Goal: Navigation & Orientation: Find specific page/section

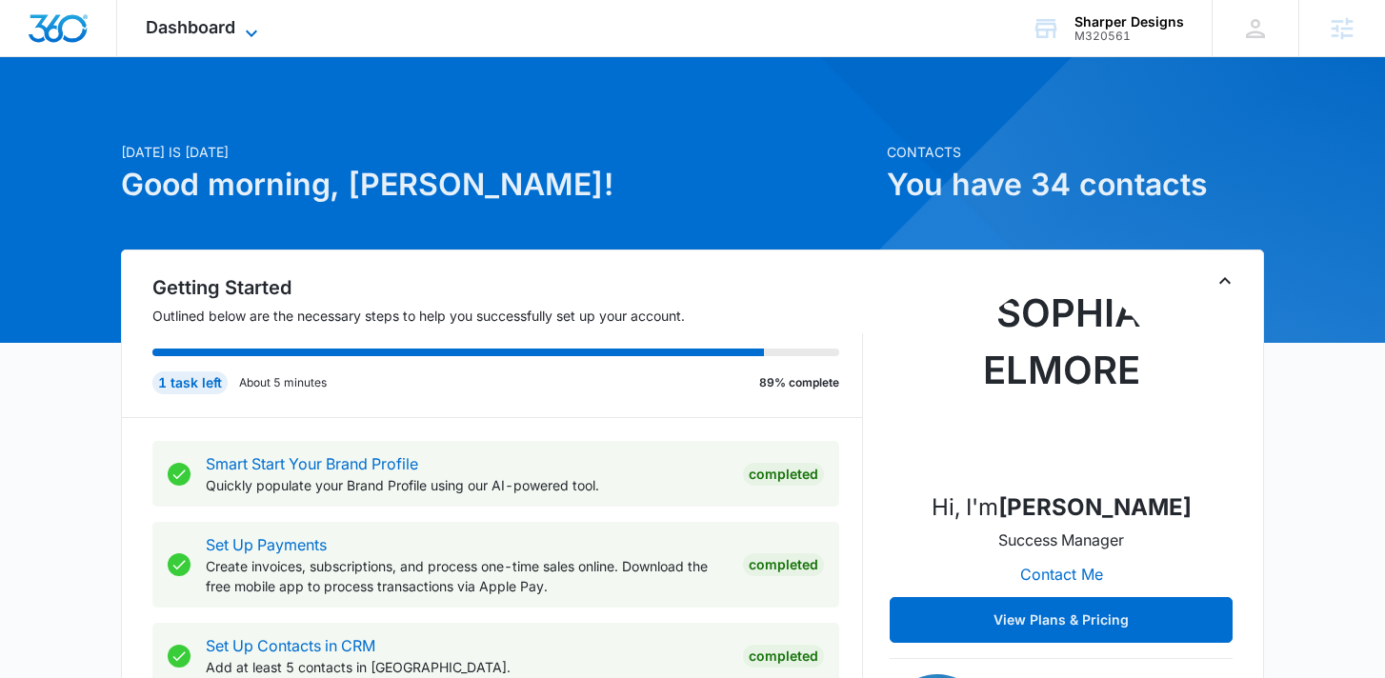
click at [215, 24] on span "Dashboard" at bounding box center [191, 27] width 90 height 20
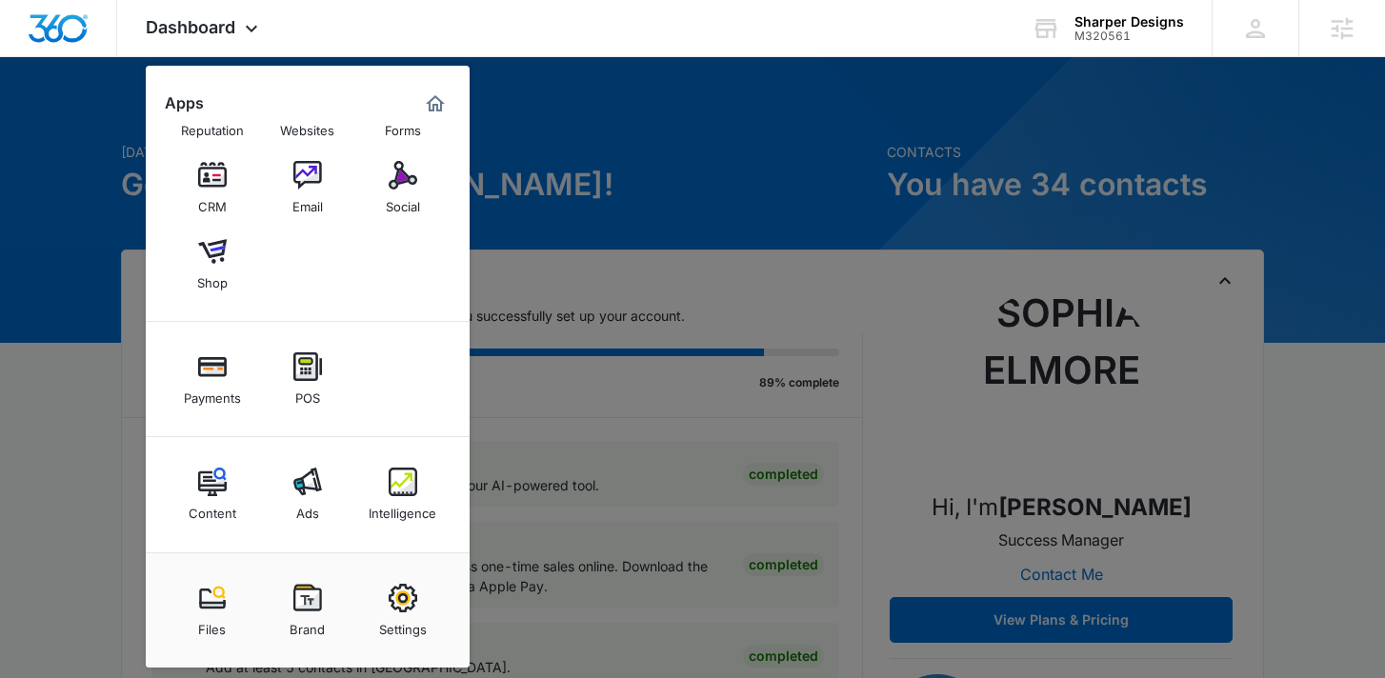
scroll to position [64, 0]
click at [298, 482] on img at bounding box center [307, 483] width 29 height 29
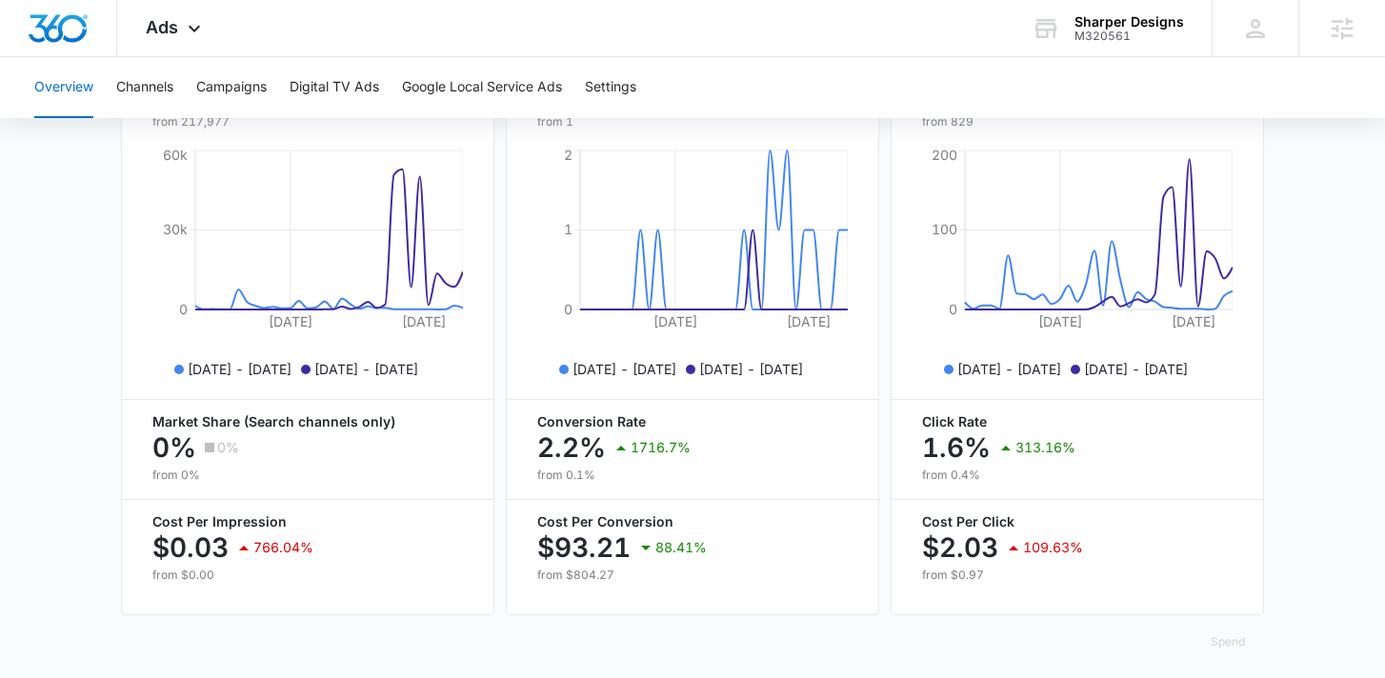
scroll to position [869, 0]
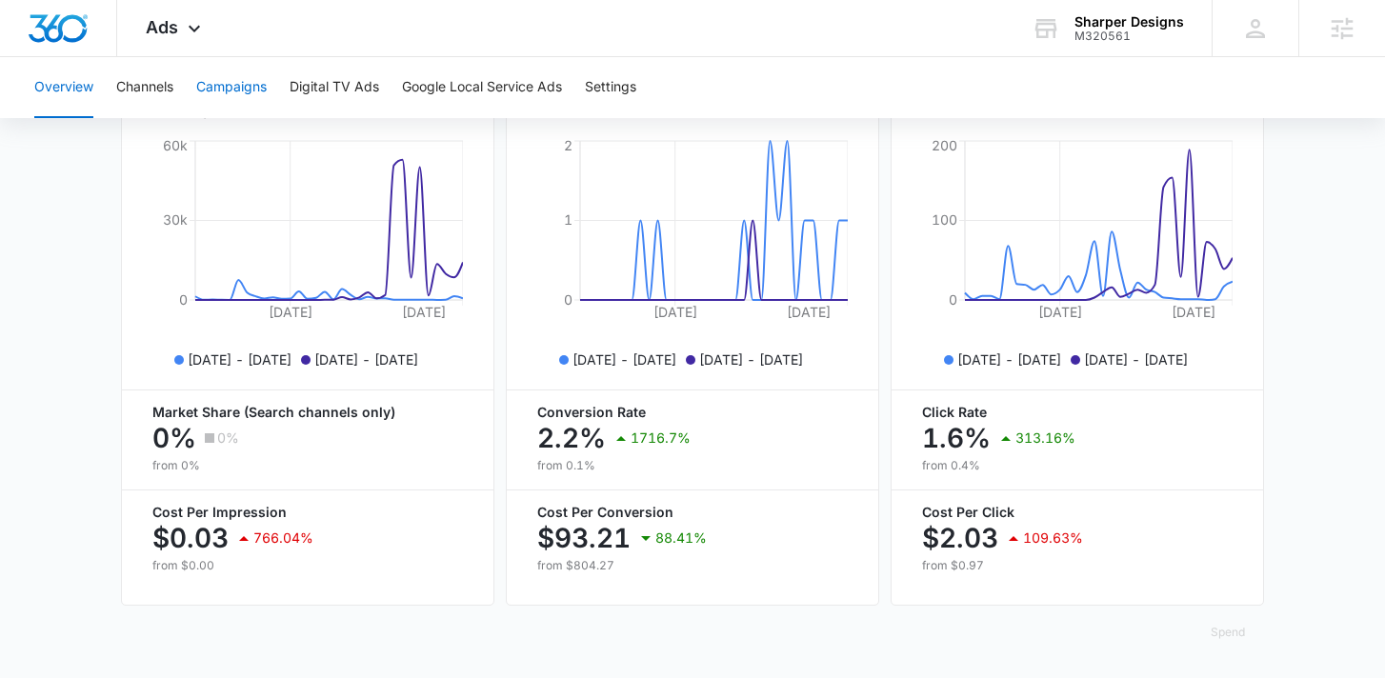
click at [223, 96] on button "Campaigns" at bounding box center [231, 87] width 70 height 61
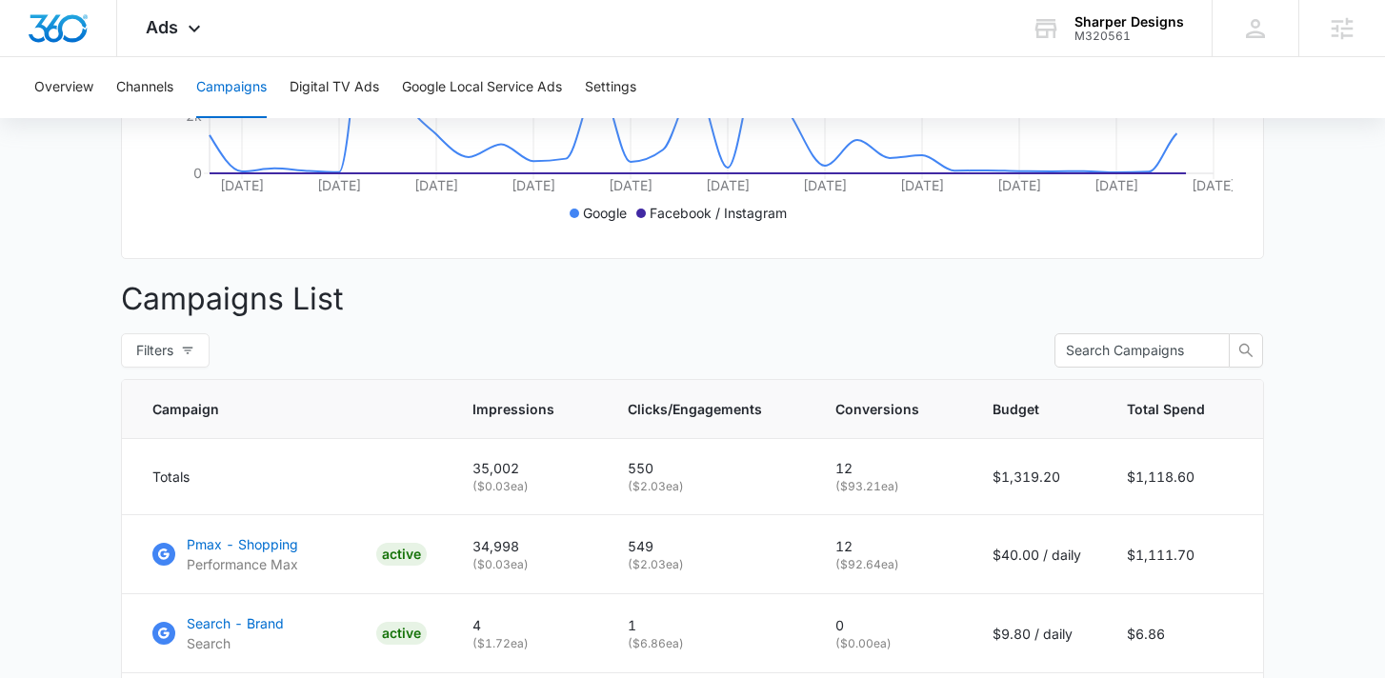
scroll to position [759, 0]
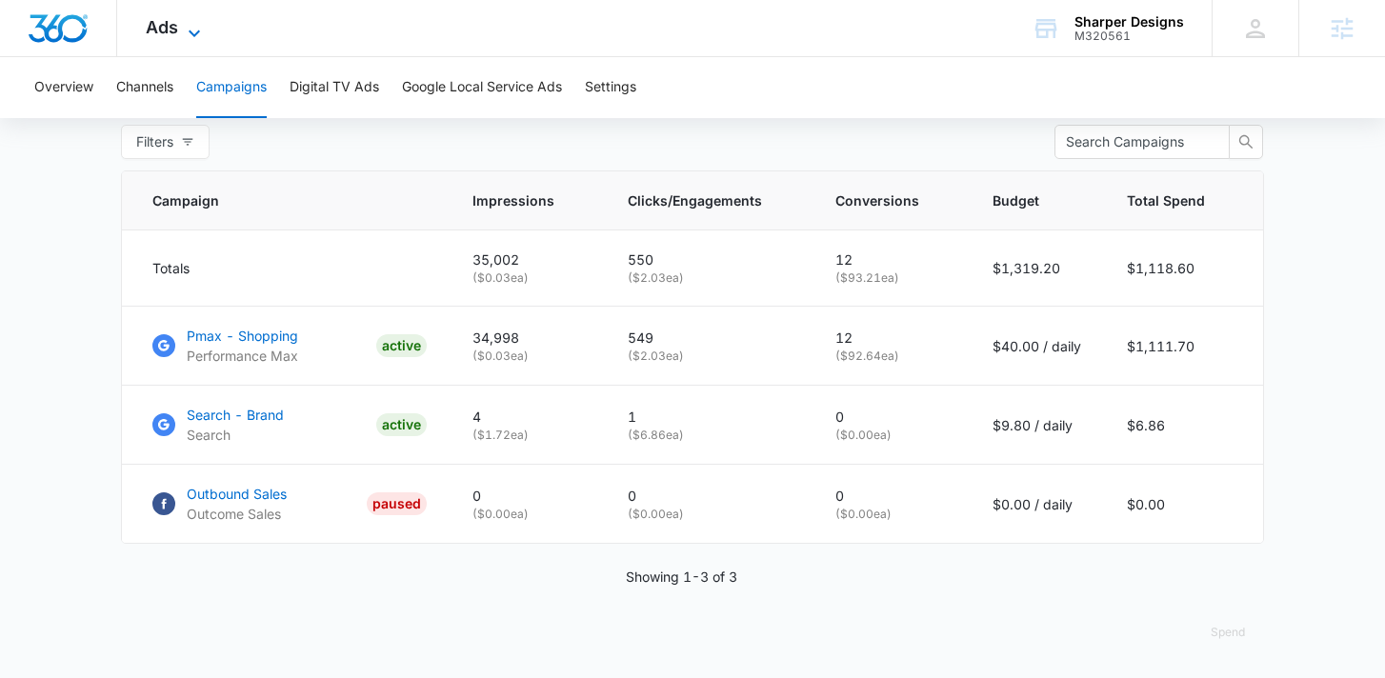
click at [165, 17] on span "Ads" at bounding box center [162, 27] width 32 height 20
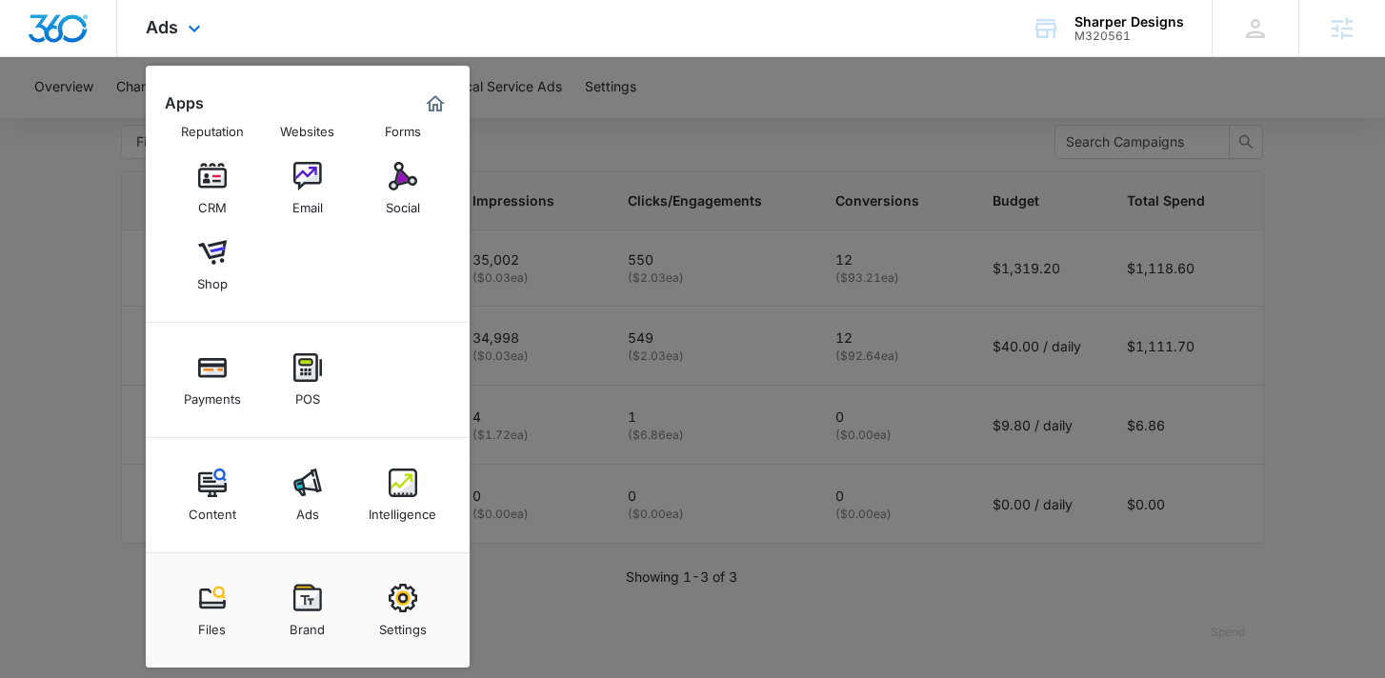
click at [215, 455] on div "Content Ads Intelligence" at bounding box center [308, 495] width 324 height 115
click at [211, 493] on img at bounding box center [212, 483] width 29 height 29
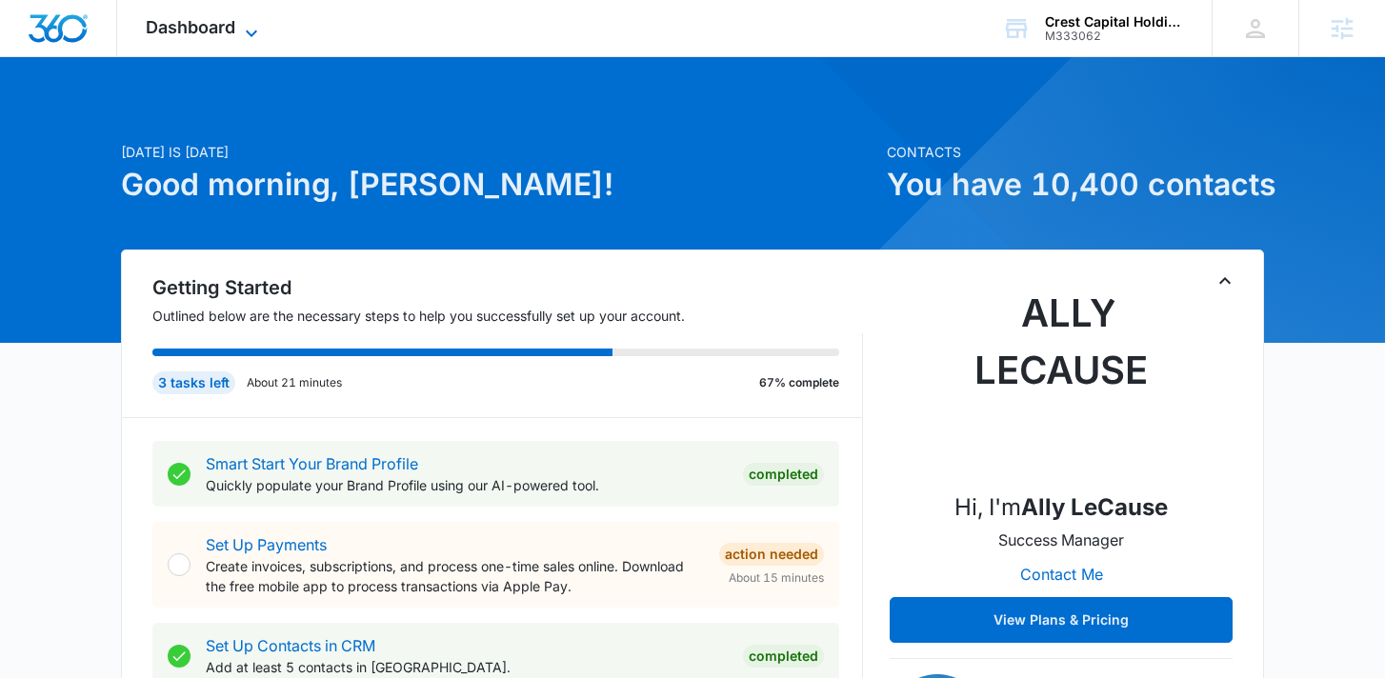
click at [212, 20] on span "Dashboard" at bounding box center [191, 27] width 90 height 20
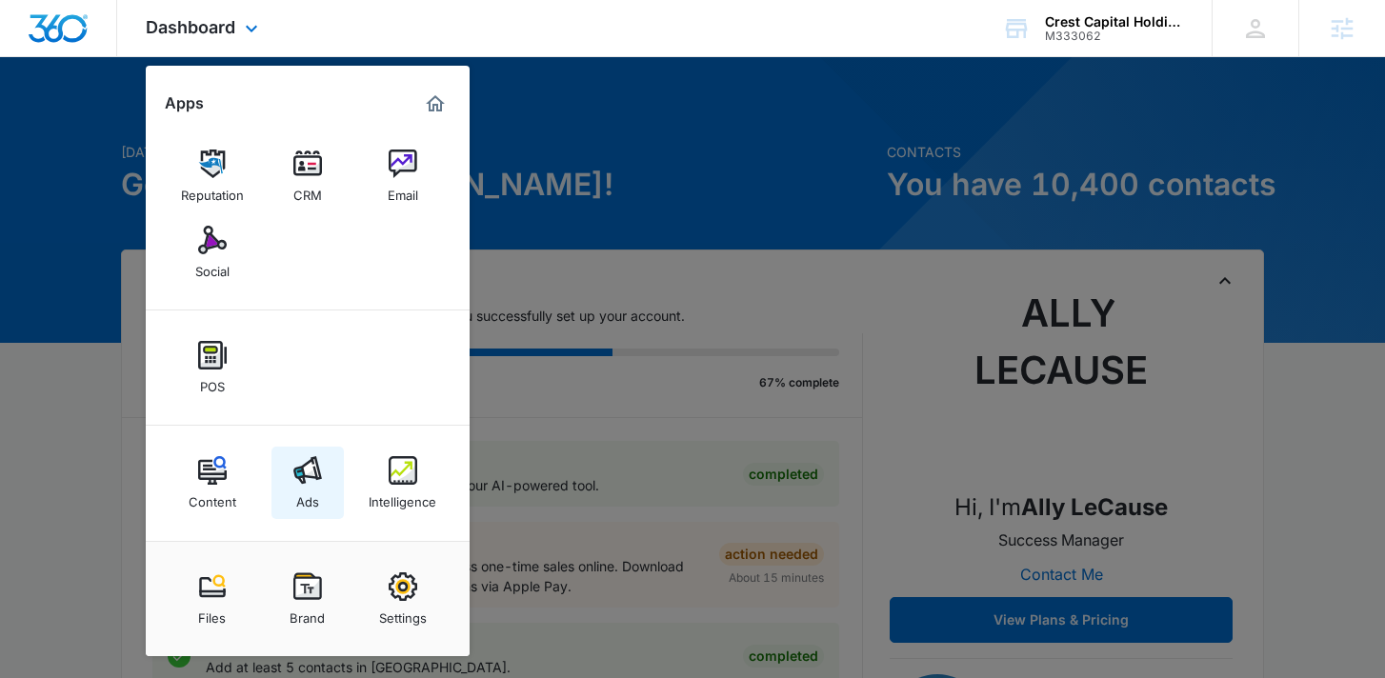
click at [302, 462] on img at bounding box center [307, 470] width 29 height 29
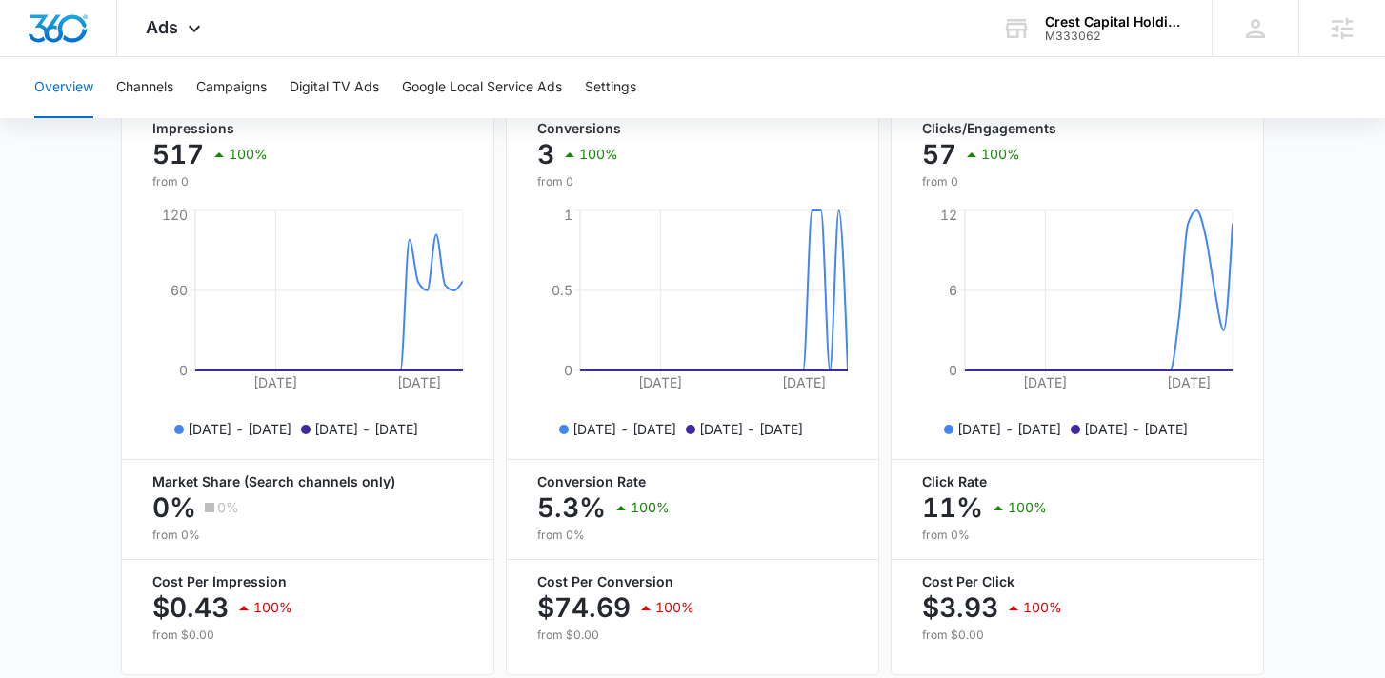
scroll to position [869, 0]
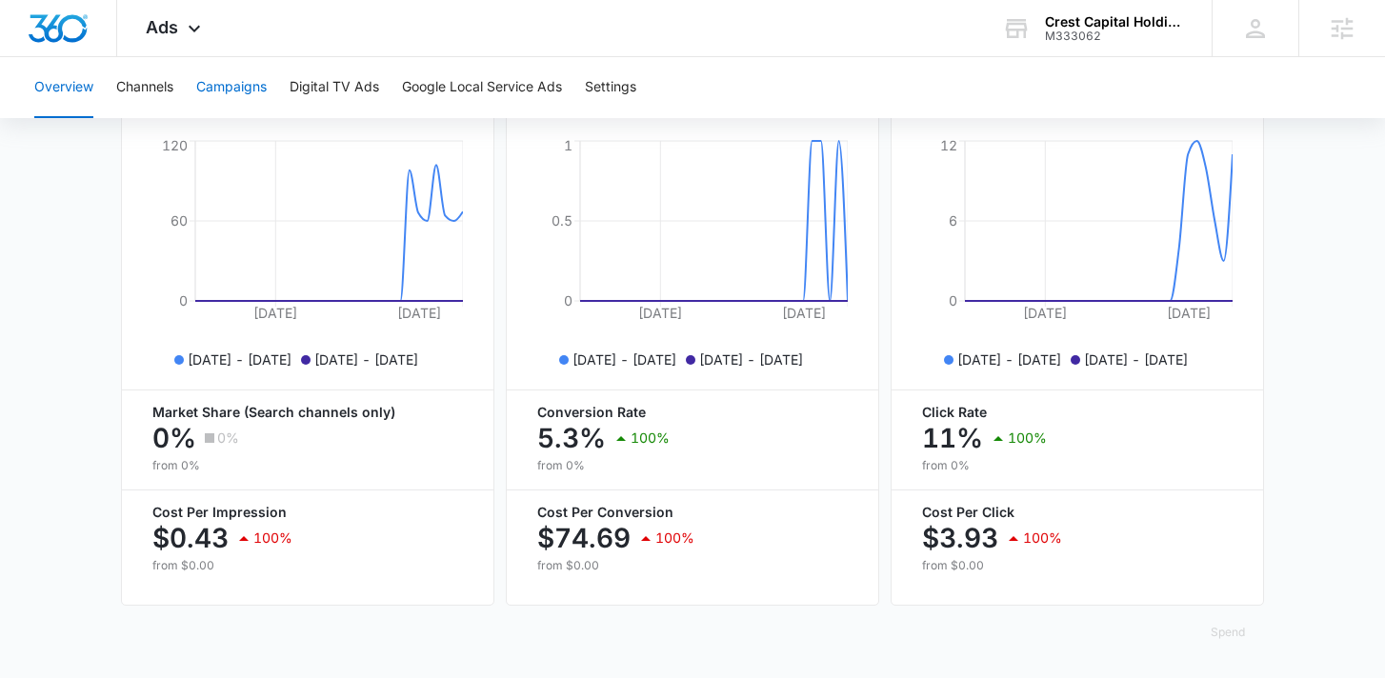
click at [233, 92] on button "Campaigns" at bounding box center [231, 87] width 70 height 61
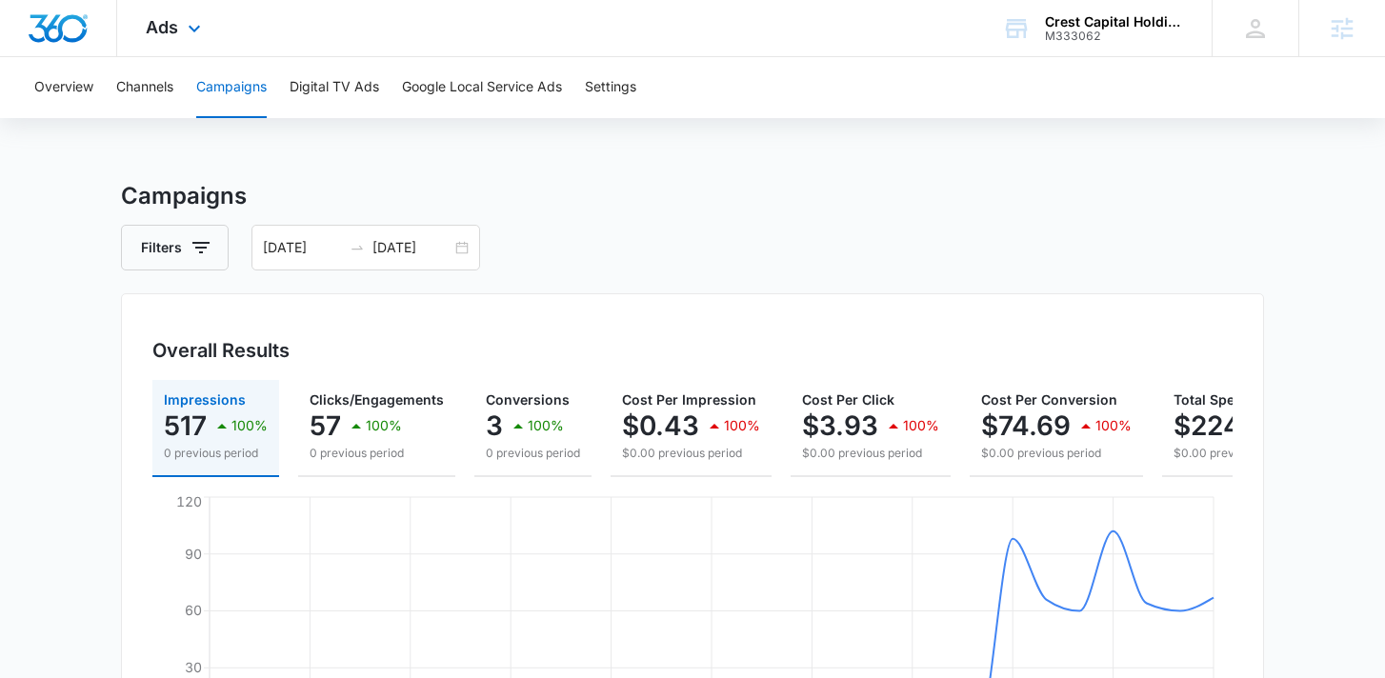
click at [179, 36] on div "Ads Apps Reputation CRM Email Social POS Content Ads Intelligence Files Brand S…" at bounding box center [175, 28] width 117 height 56
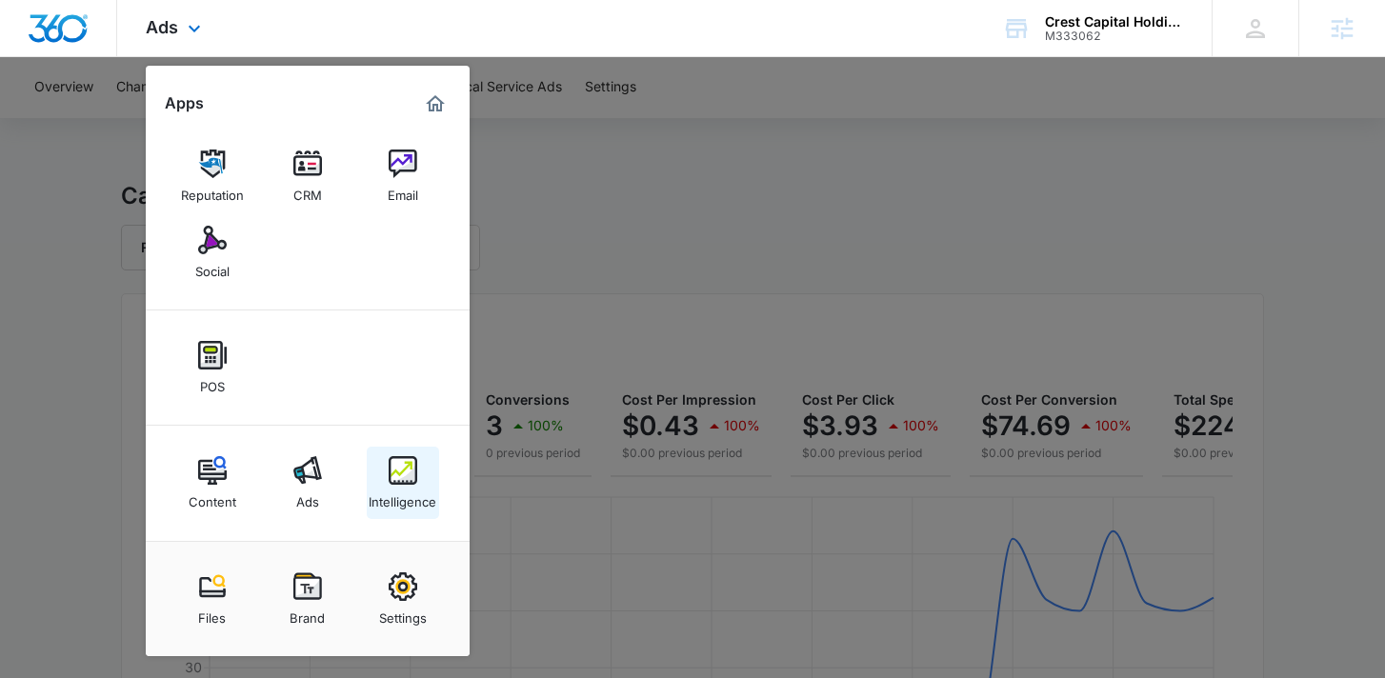
click at [398, 505] on div "Intelligence" at bounding box center [403, 497] width 68 height 25
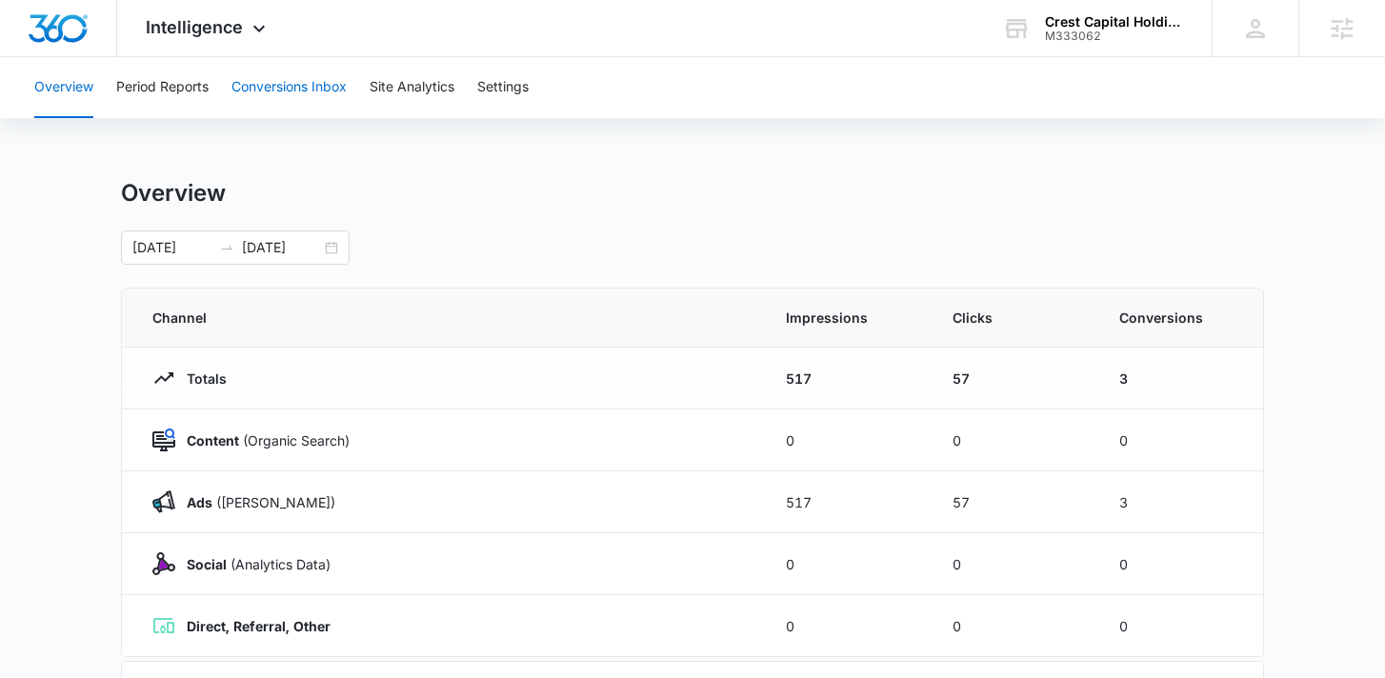
click at [339, 74] on button "Conversions Inbox" at bounding box center [288, 87] width 115 height 61
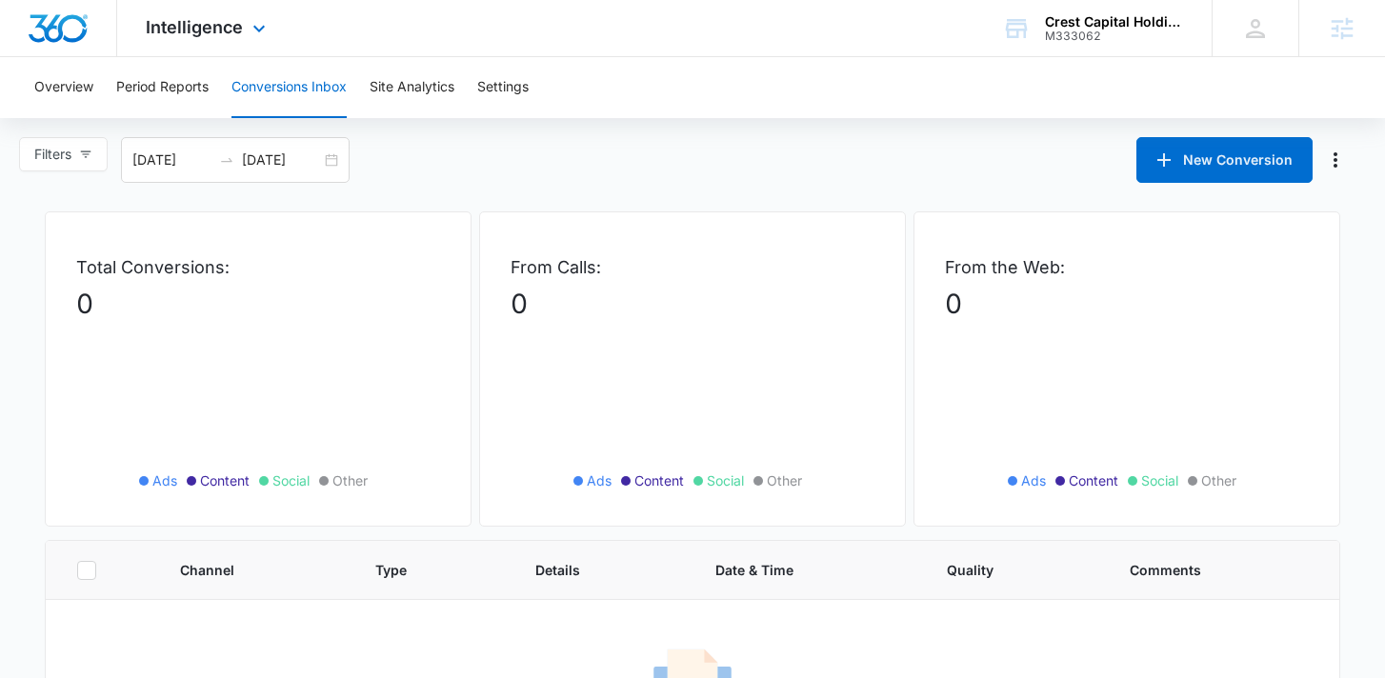
click at [242, 39] on div "Intelligence Apps Reputation CRM Email Social POS Content Ads Intelligence File…" at bounding box center [208, 28] width 182 height 56
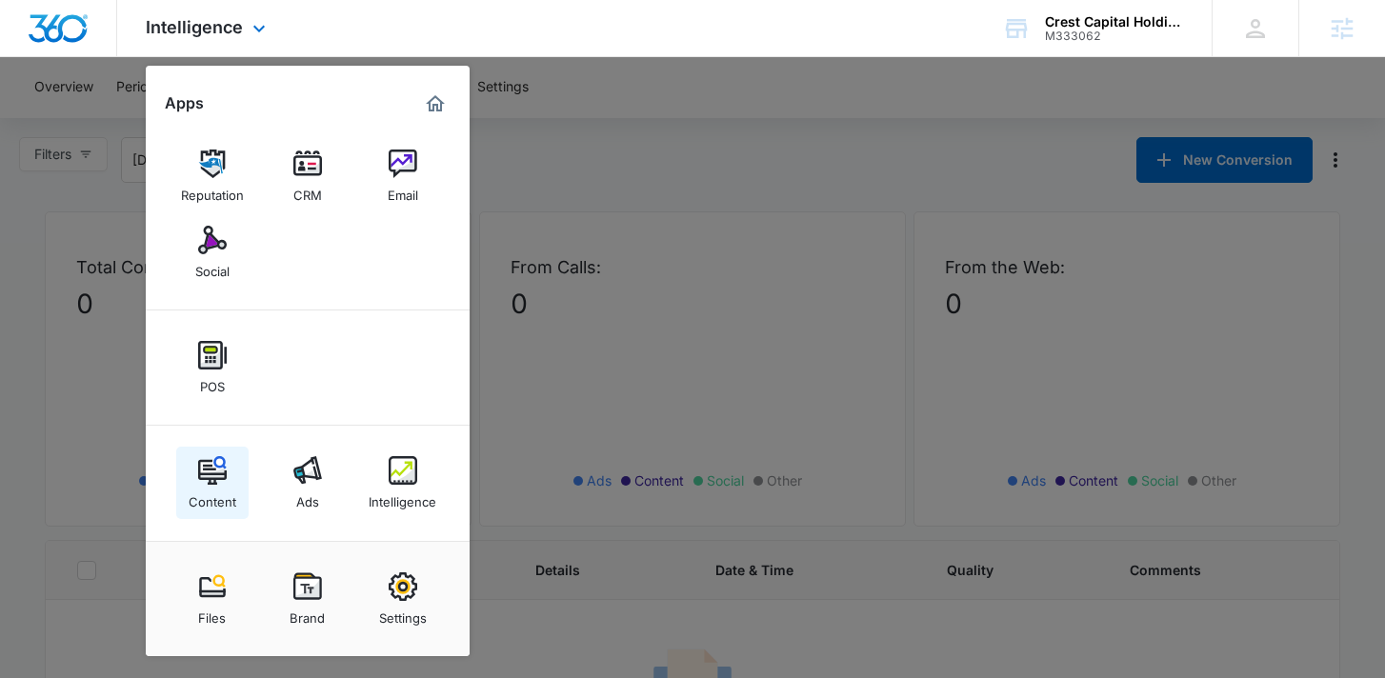
click at [212, 459] on img at bounding box center [212, 470] width 29 height 29
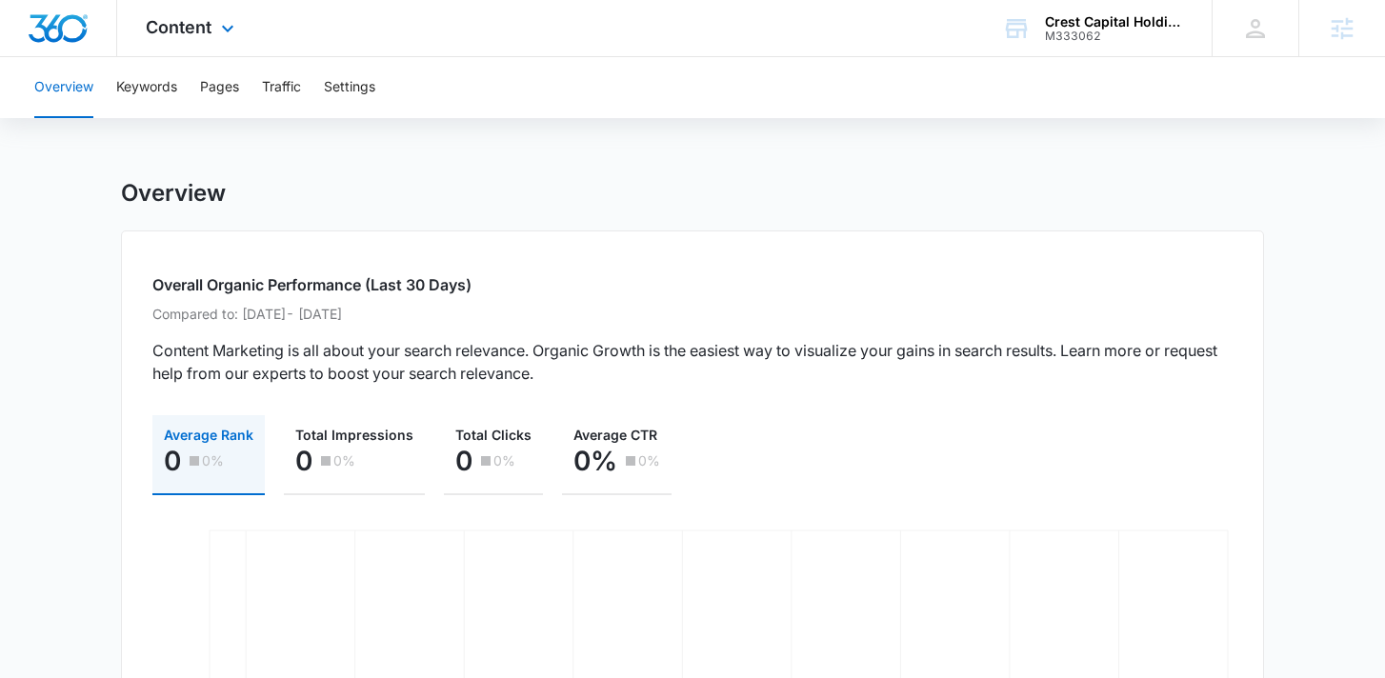
click at [218, 41] on div "Content Apps Reputation CRM Email Social POS Content Ads Intelligence Files Bra…" at bounding box center [192, 28] width 151 height 56
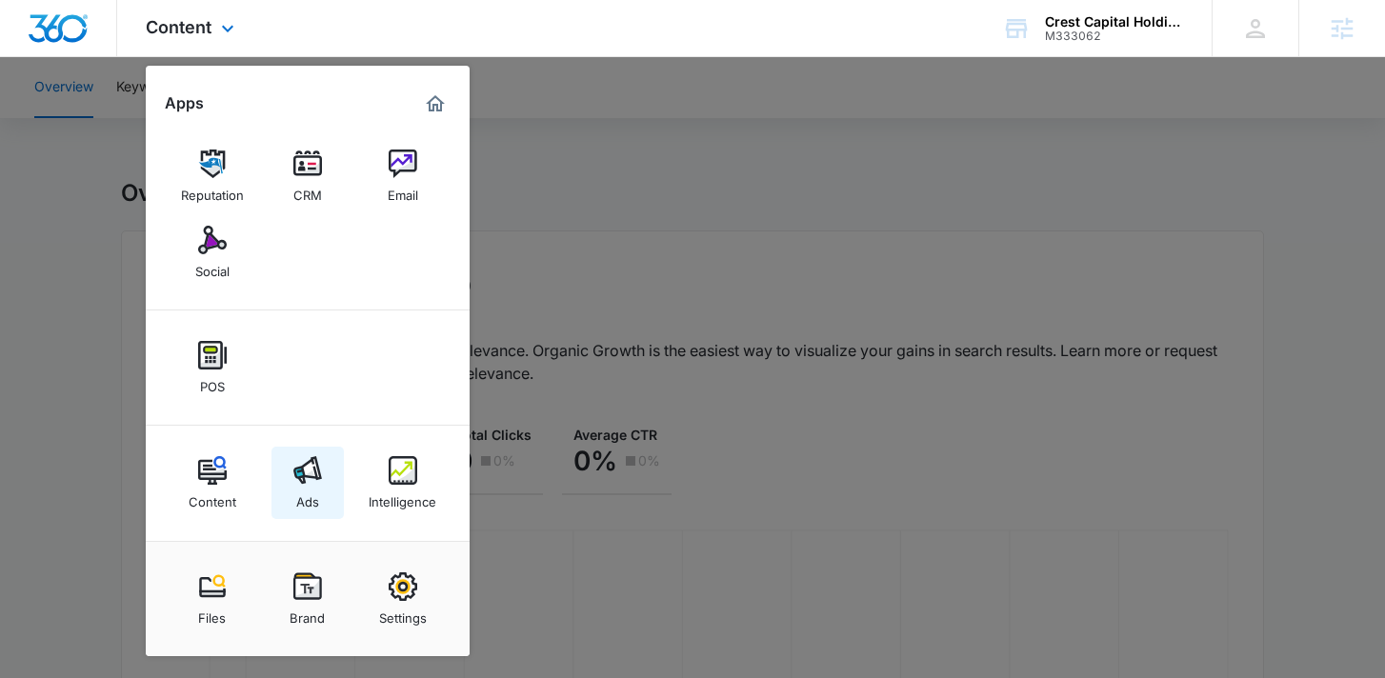
click at [311, 474] on img at bounding box center [307, 470] width 29 height 29
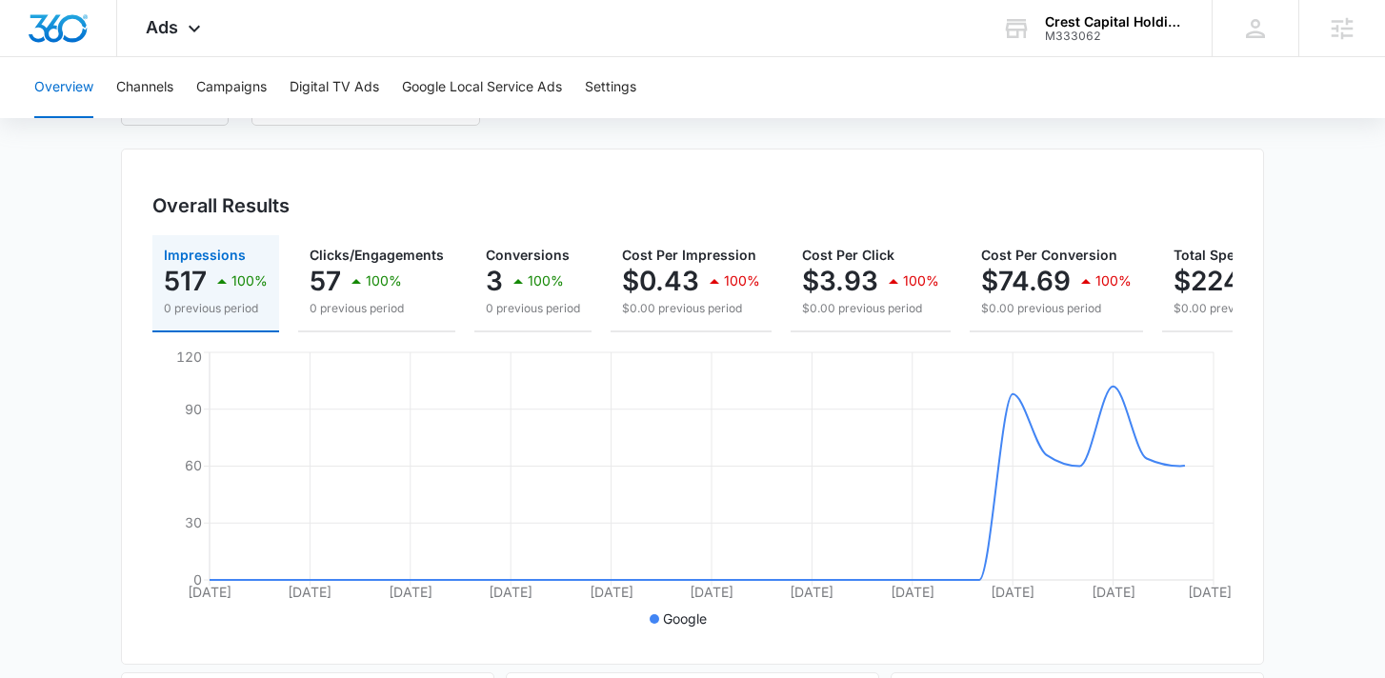
scroll to position [146, 0]
click at [915, 173] on div "Overall Results Impressions 517 100% 0 previous period Clicks/Engagements 57 10…" at bounding box center [692, 406] width 1143 height 516
click at [179, 16] on div "Ads Apps Reputation CRM Email Social POS Content Ads Intelligence Files Brand S…" at bounding box center [175, 28] width 117 height 56
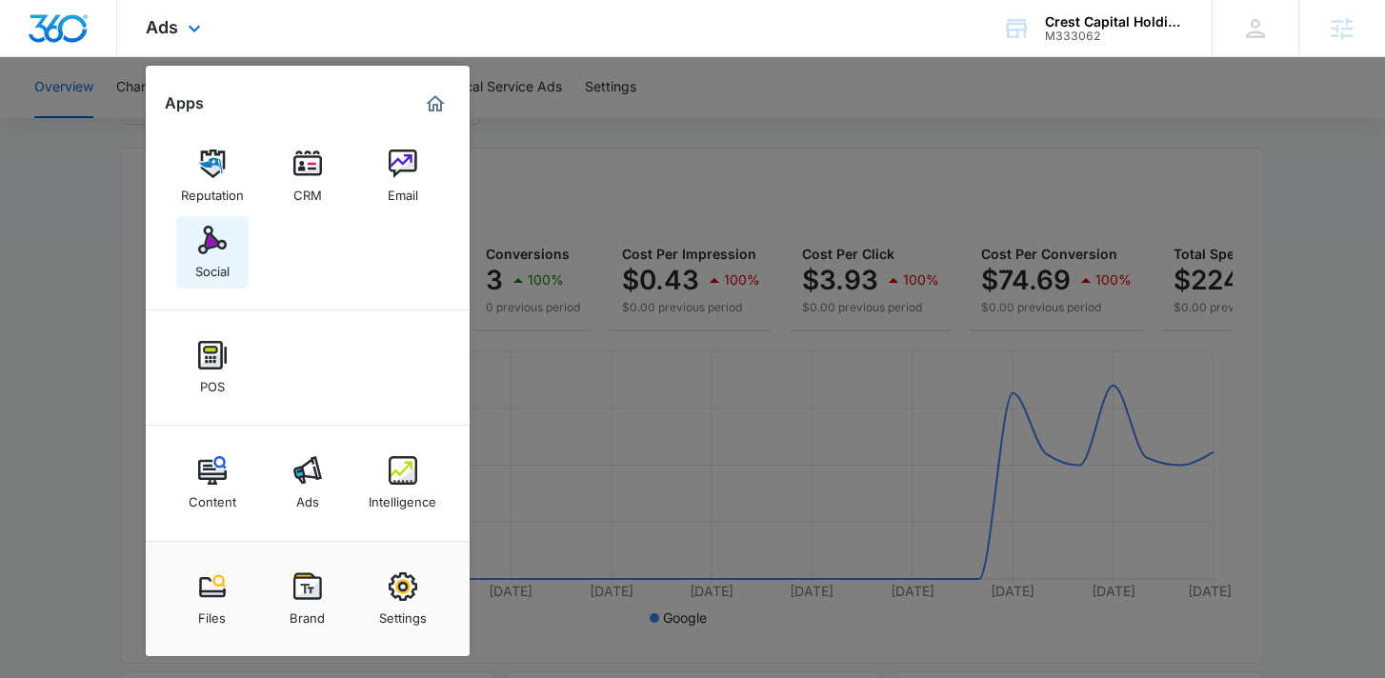
click at [202, 243] on img at bounding box center [212, 240] width 29 height 29
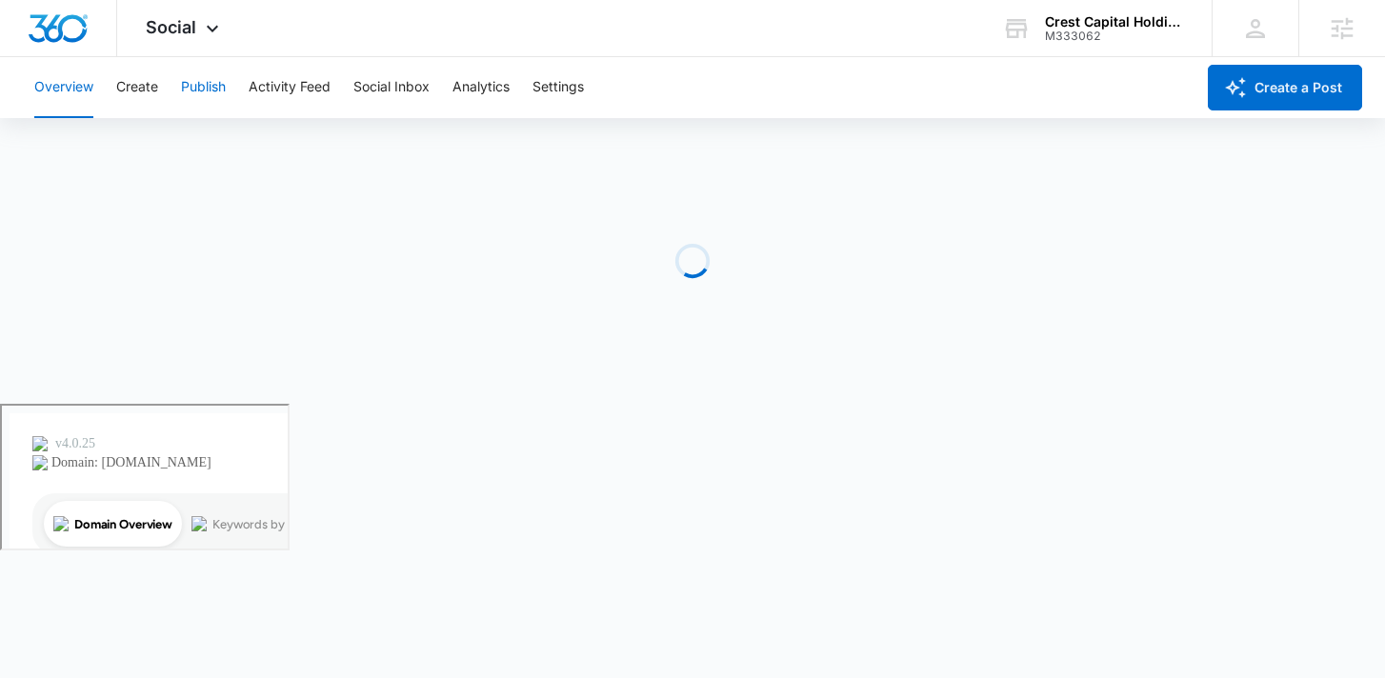
click at [215, 83] on button "Publish" at bounding box center [203, 87] width 45 height 61
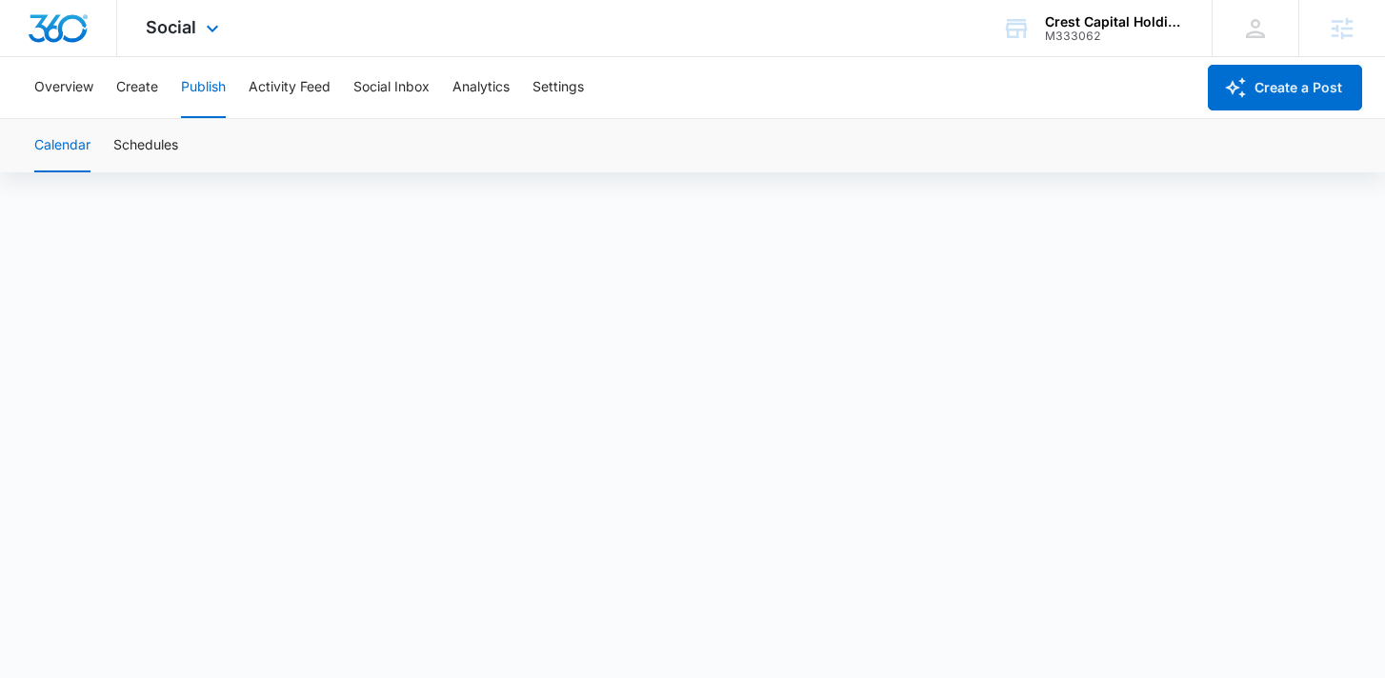
click at [123, 50] on div "Social Apps Reputation CRM Email Social POS Content Ads Intelligence Files Bran…" at bounding box center [184, 28] width 135 height 56
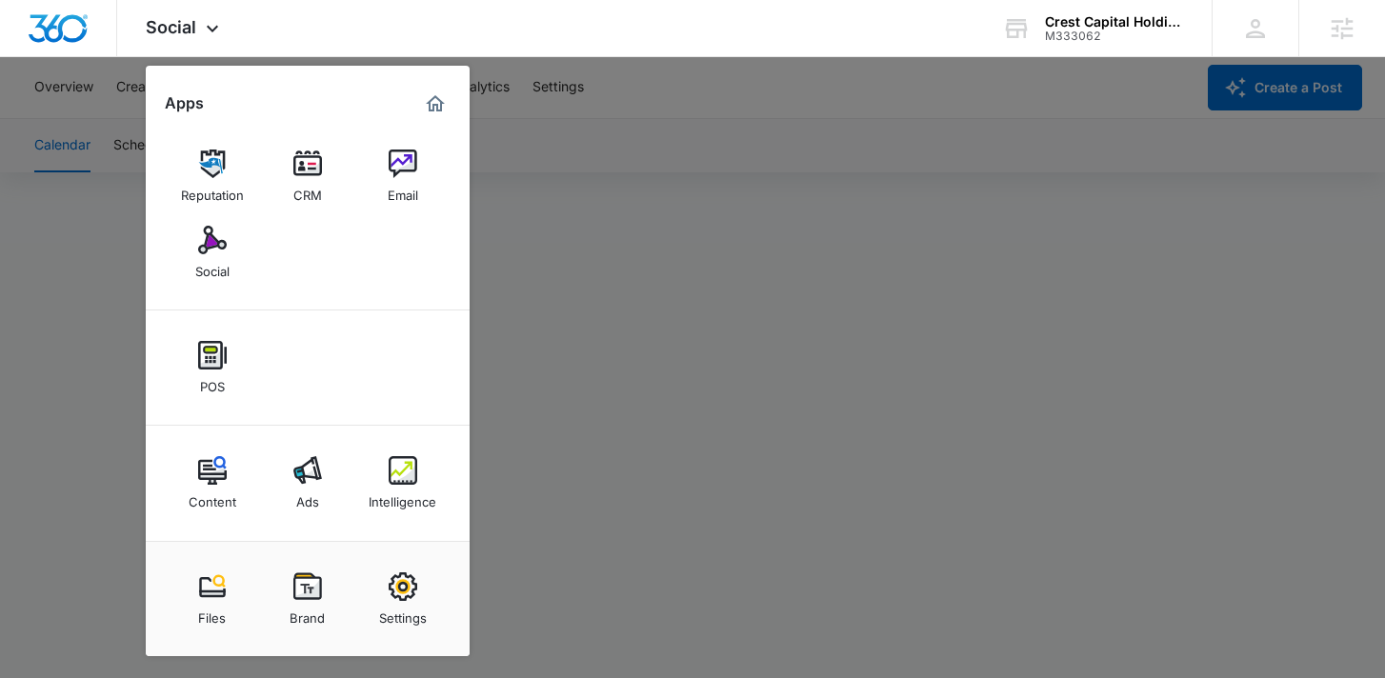
click at [127, 91] on div at bounding box center [692, 339] width 1385 height 678
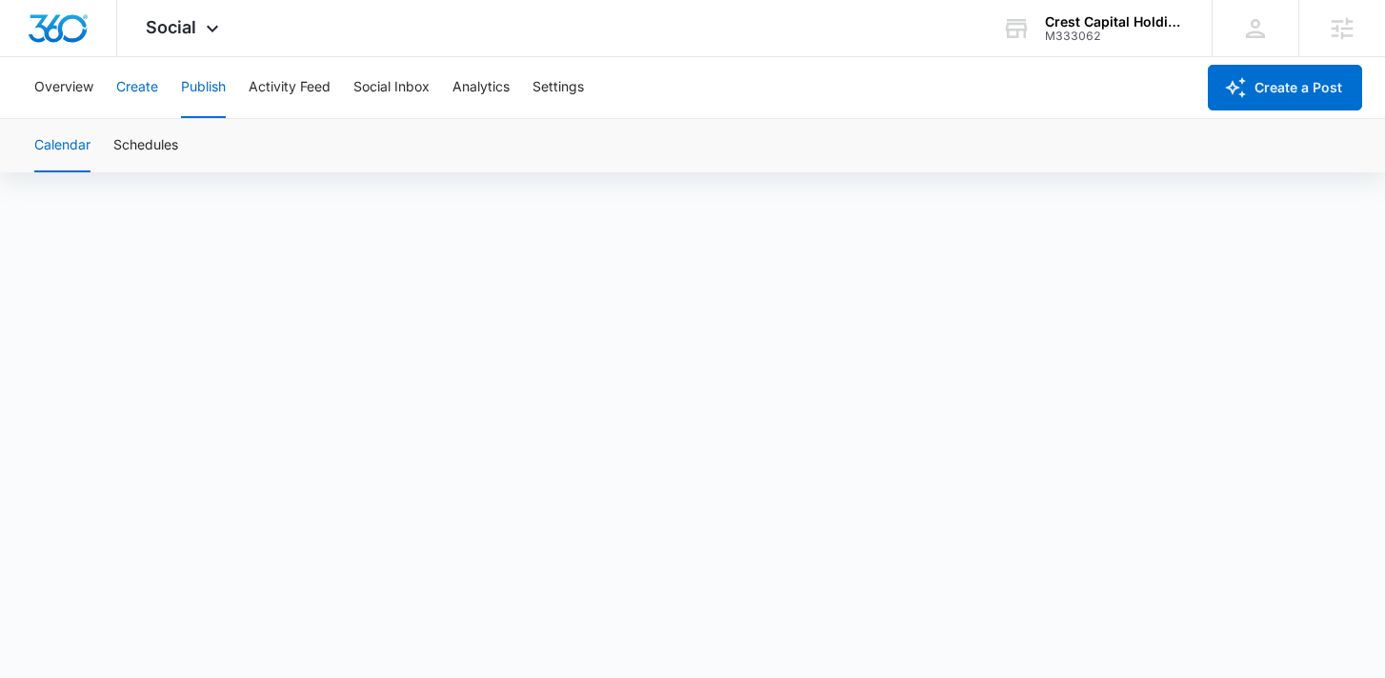
click at [142, 91] on button "Create" at bounding box center [137, 87] width 42 height 61
click at [200, 76] on button "Publish" at bounding box center [203, 87] width 45 height 61
